Goal: Navigation & Orientation: Find specific page/section

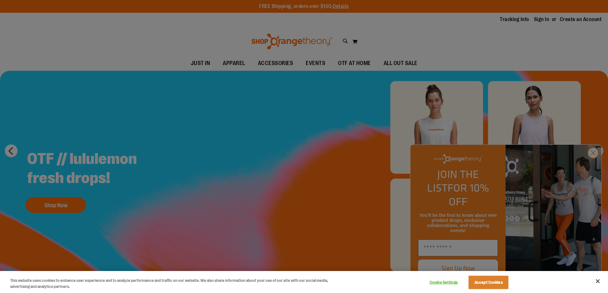
click at [316, 64] on div at bounding box center [304, 146] width 608 height 293
click at [592, 166] on div at bounding box center [304, 146] width 608 height 293
click at [595, 166] on div at bounding box center [304, 146] width 608 height 293
click at [599, 282] on button "Close" at bounding box center [598, 282] width 14 height 14
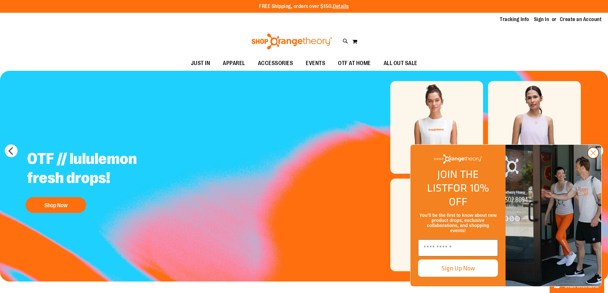
click at [594, 158] on circle "Close dialog" at bounding box center [593, 153] width 11 height 11
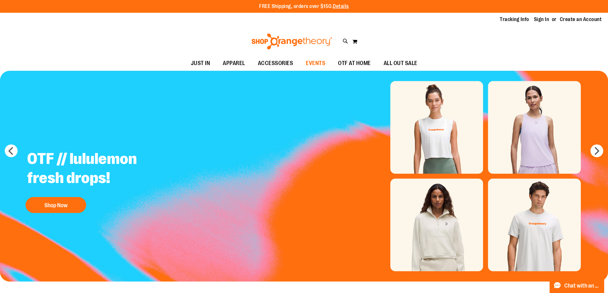
click at [318, 62] on span "EVENTS" at bounding box center [315, 63] width 19 height 14
